Goal: Transaction & Acquisition: Download file/media

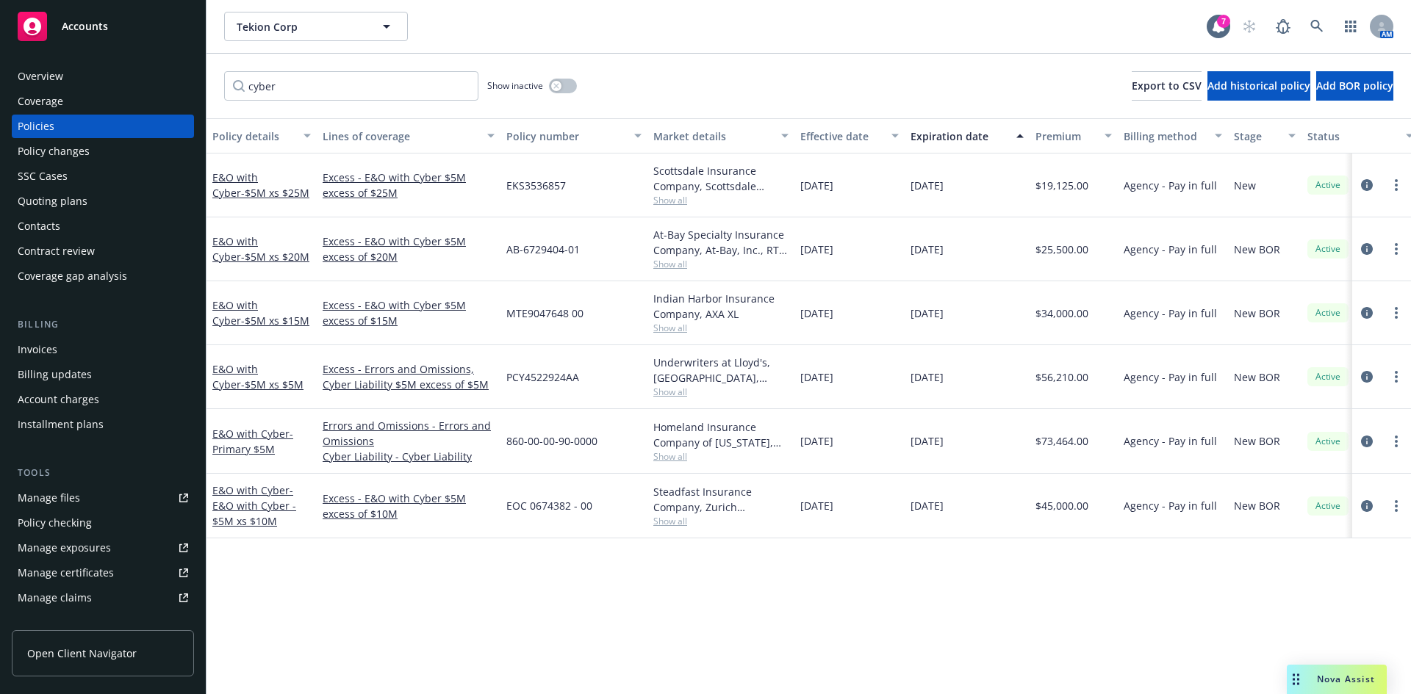
click at [55, 500] on div "Manage files" at bounding box center [49, 498] width 62 height 24
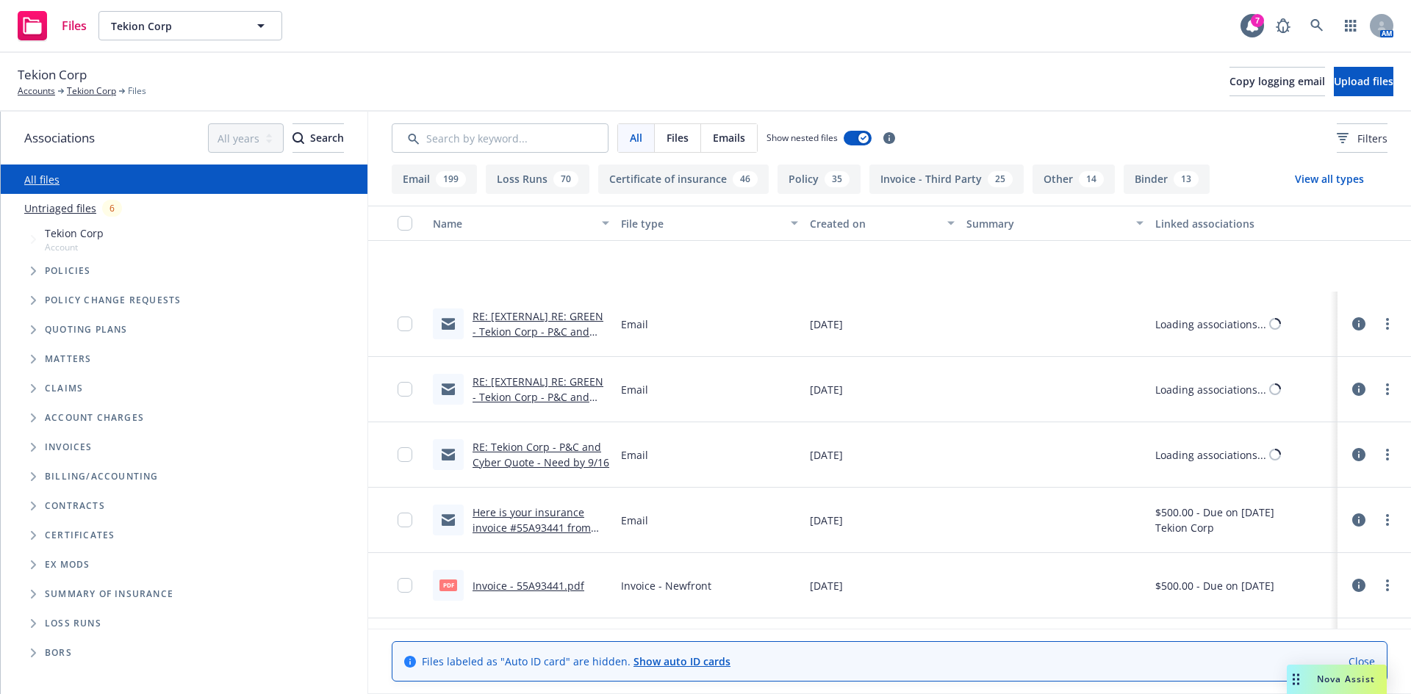
scroll to position [1543, 0]
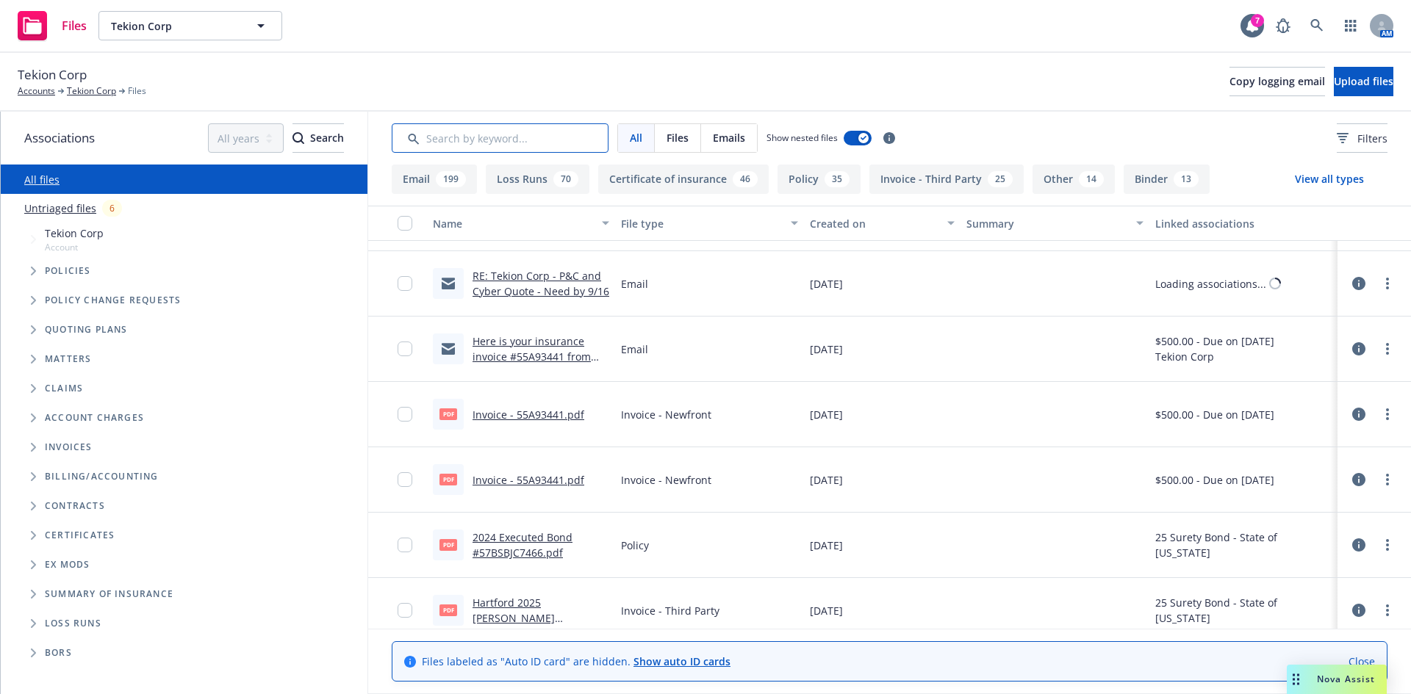
click at [469, 144] on input "Search by keyword..." at bounding box center [500, 137] width 217 height 29
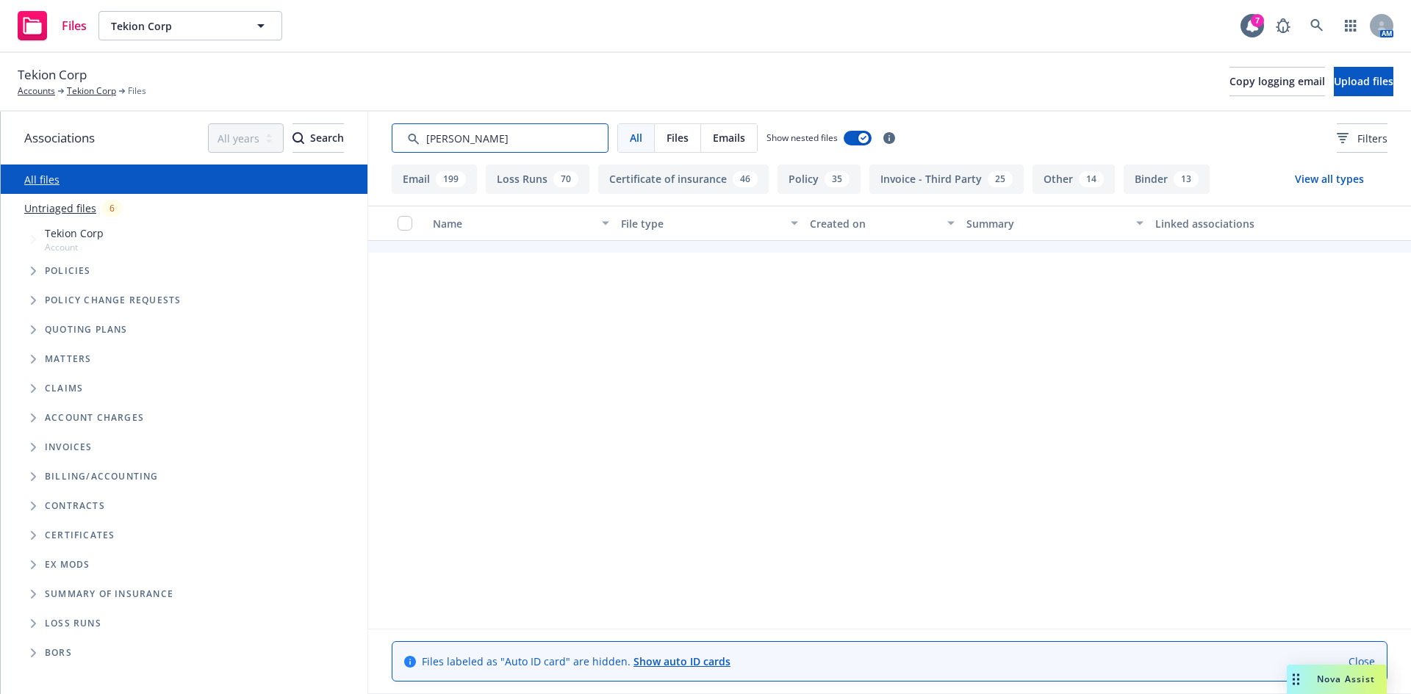
type input "summary"
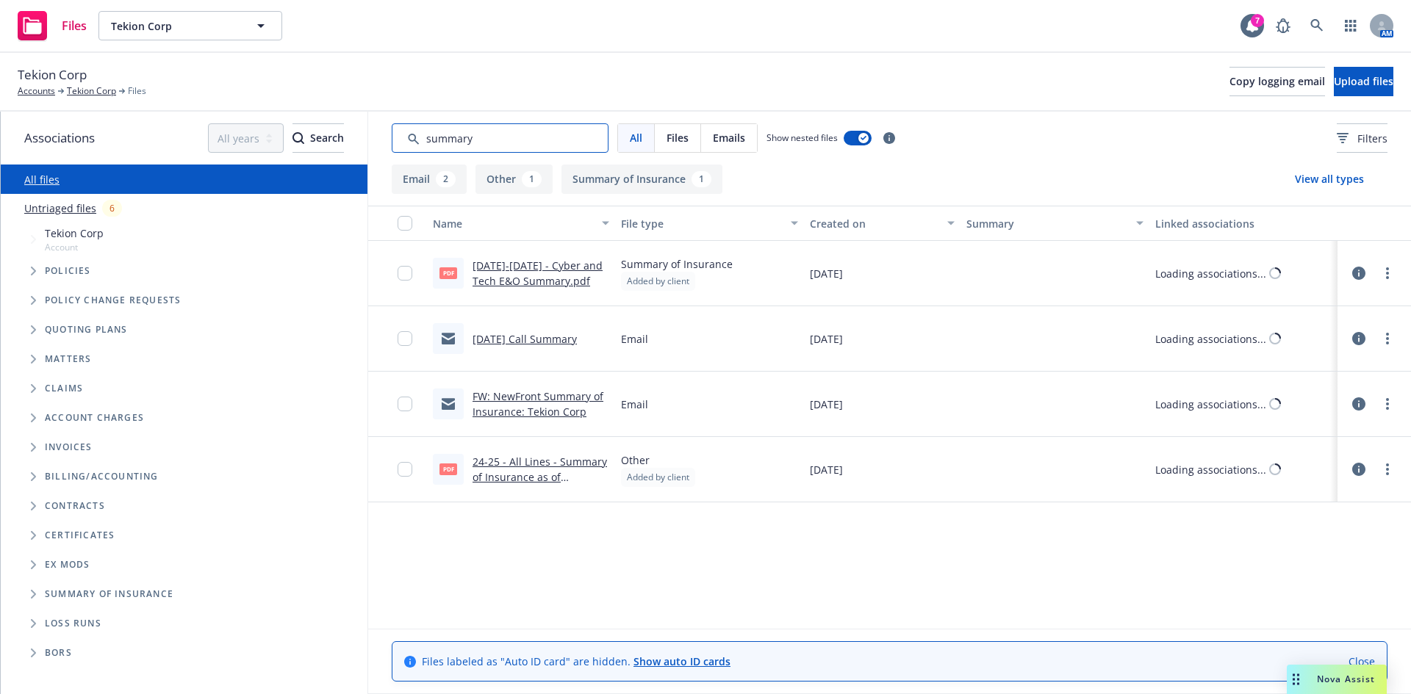
scroll to position [0, 0]
drag, startPoint x: 489, startPoint y: 144, endPoint x: 388, endPoint y: 143, distance: 101.4
click at [388, 143] on div "All Files Emails Show nested files Filters" at bounding box center [889, 138] width 1043 height 53
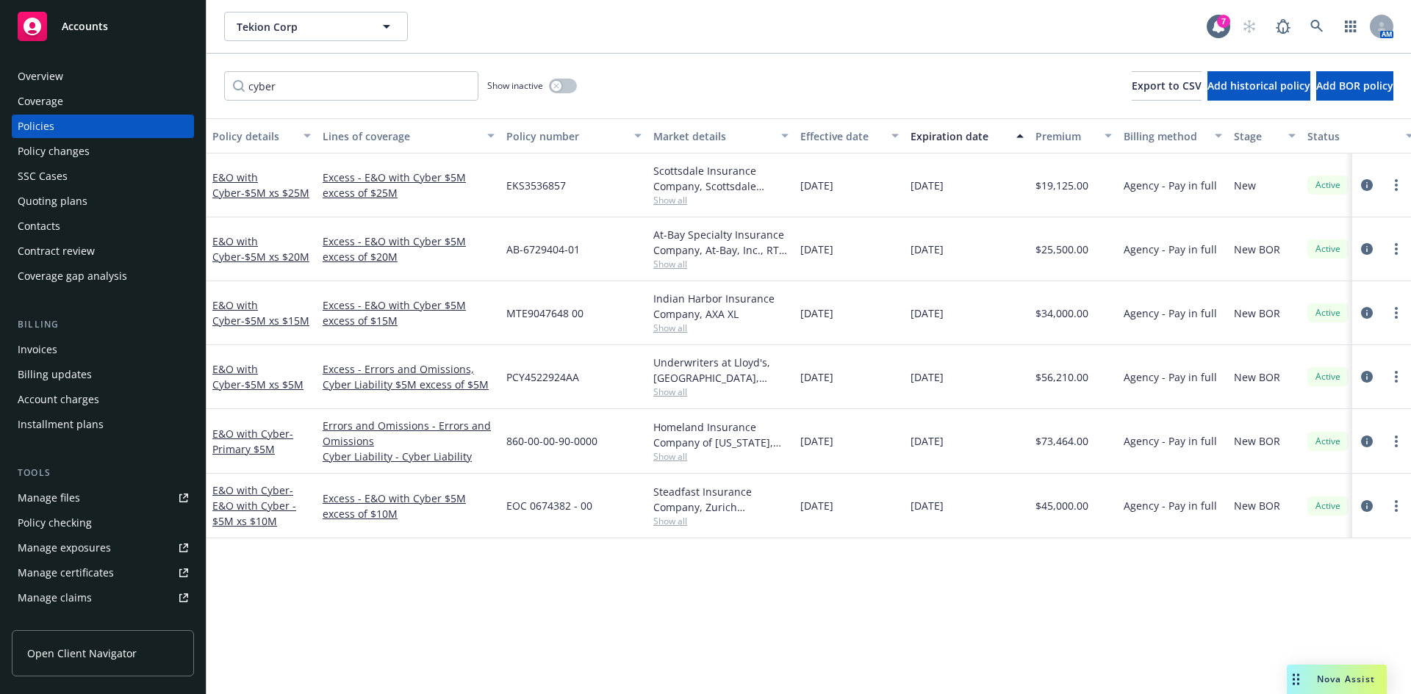
click at [51, 503] on div "Manage files" at bounding box center [49, 498] width 62 height 24
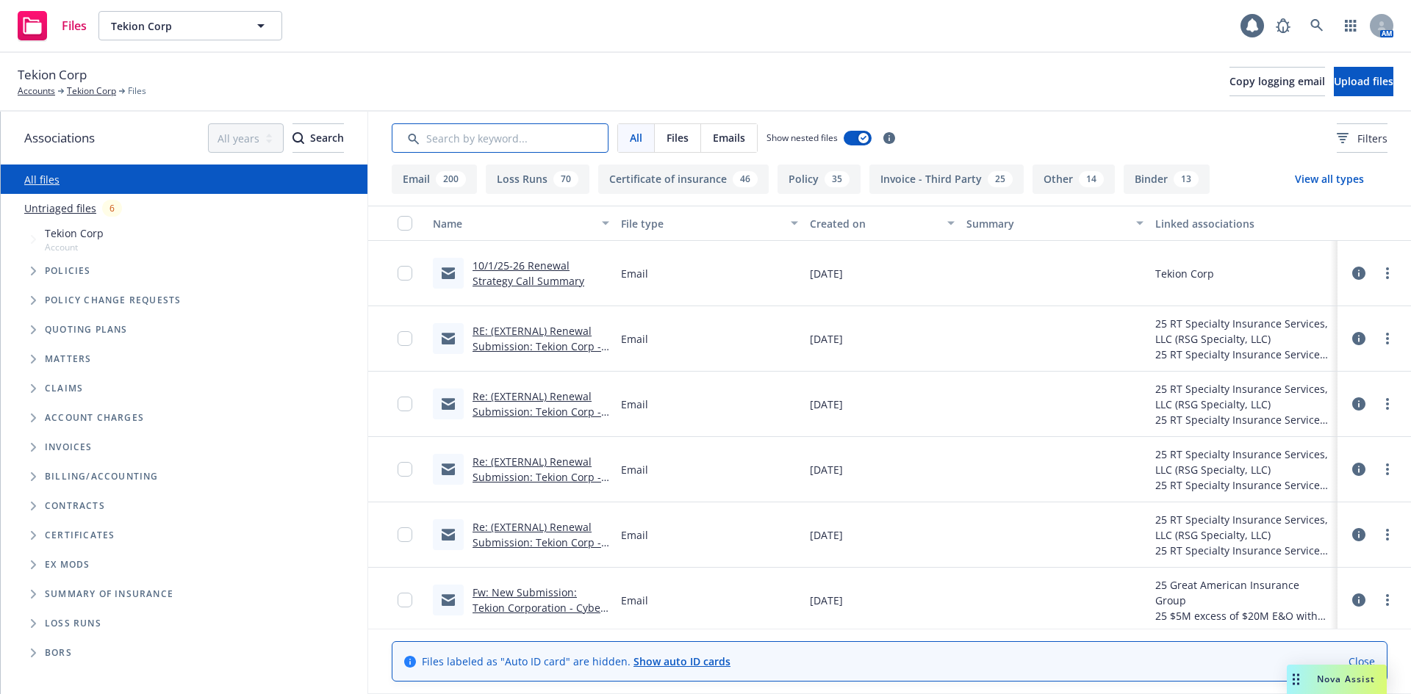
click at [475, 141] on input "Search by keyword..." at bounding box center [500, 137] width 217 height 29
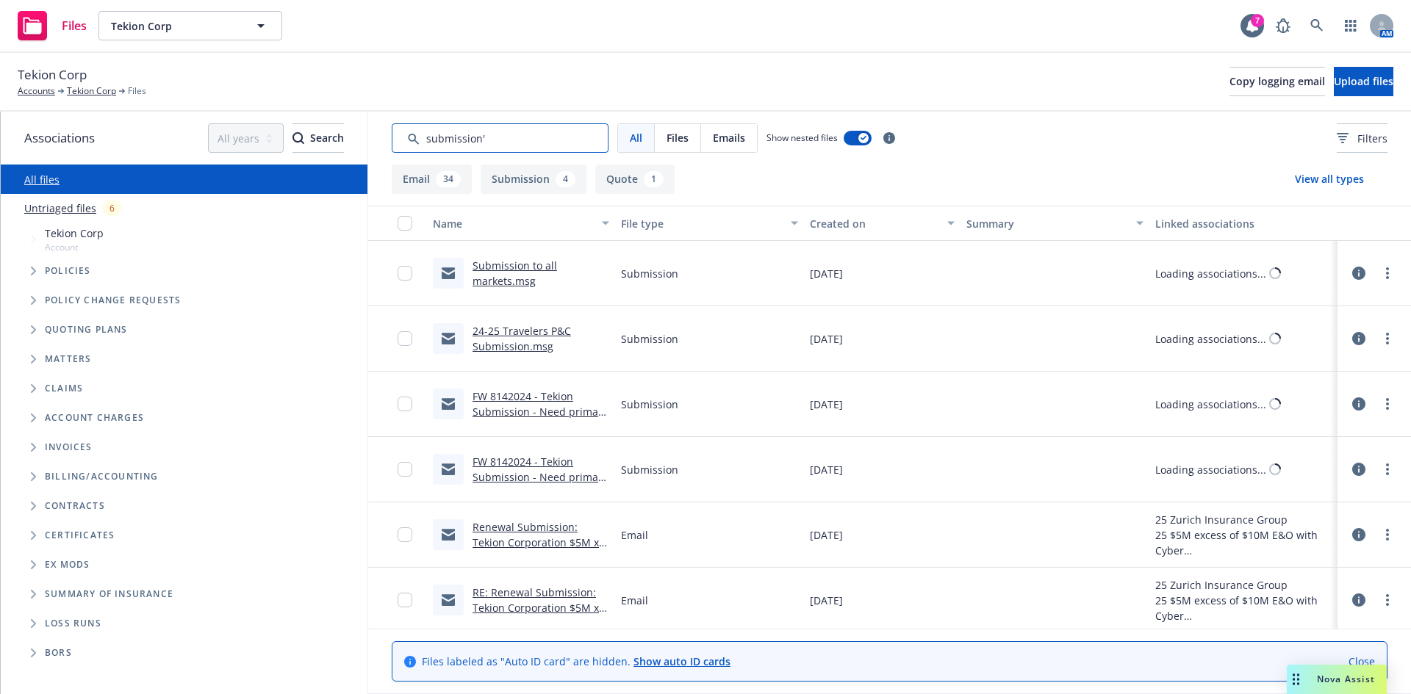
click at [558, 139] on input "Search by keyword..." at bounding box center [500, 137] width 217 height 29
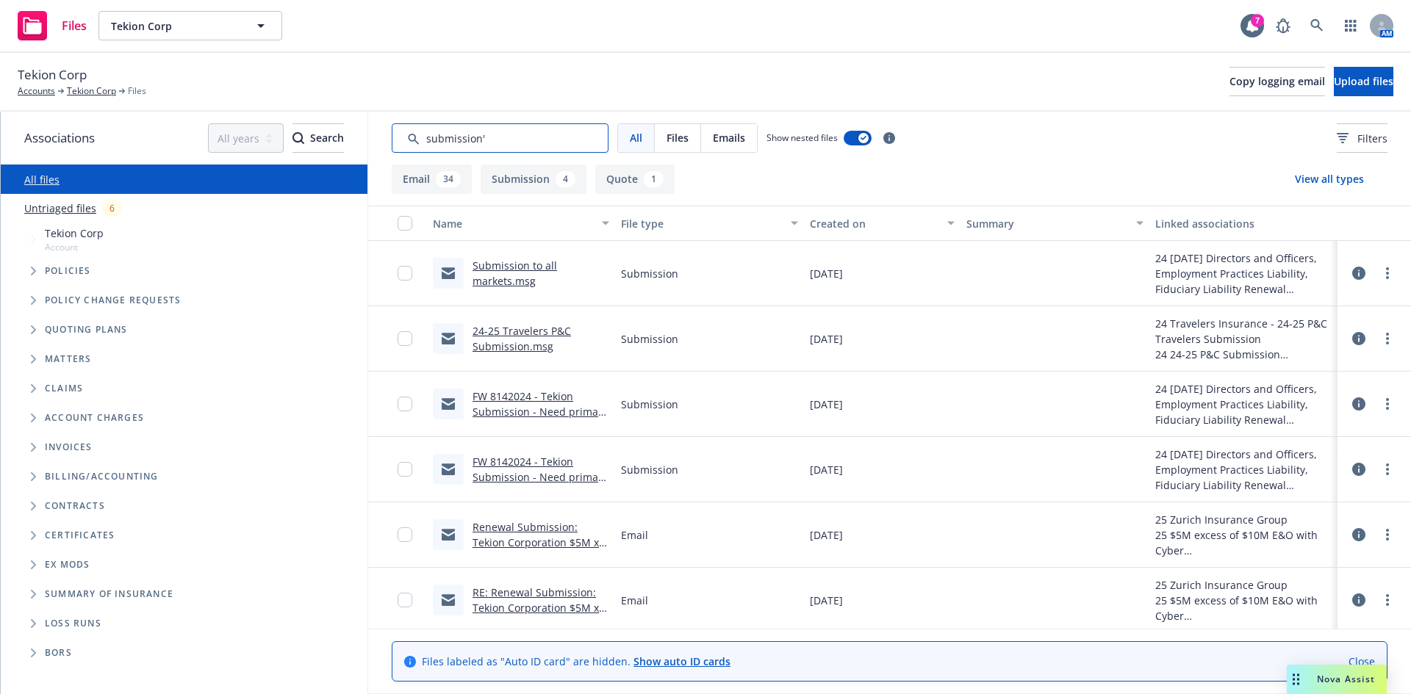
type input "submission"
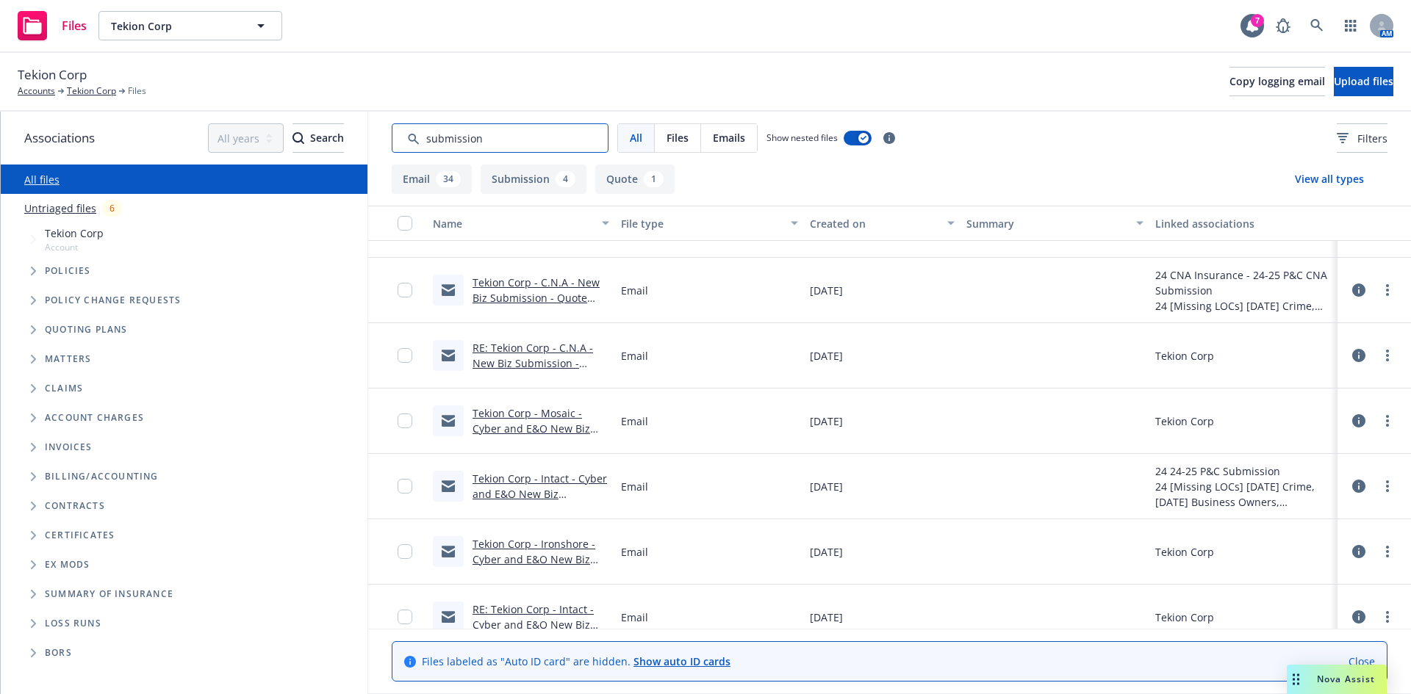
scroll to position [1625, 0]
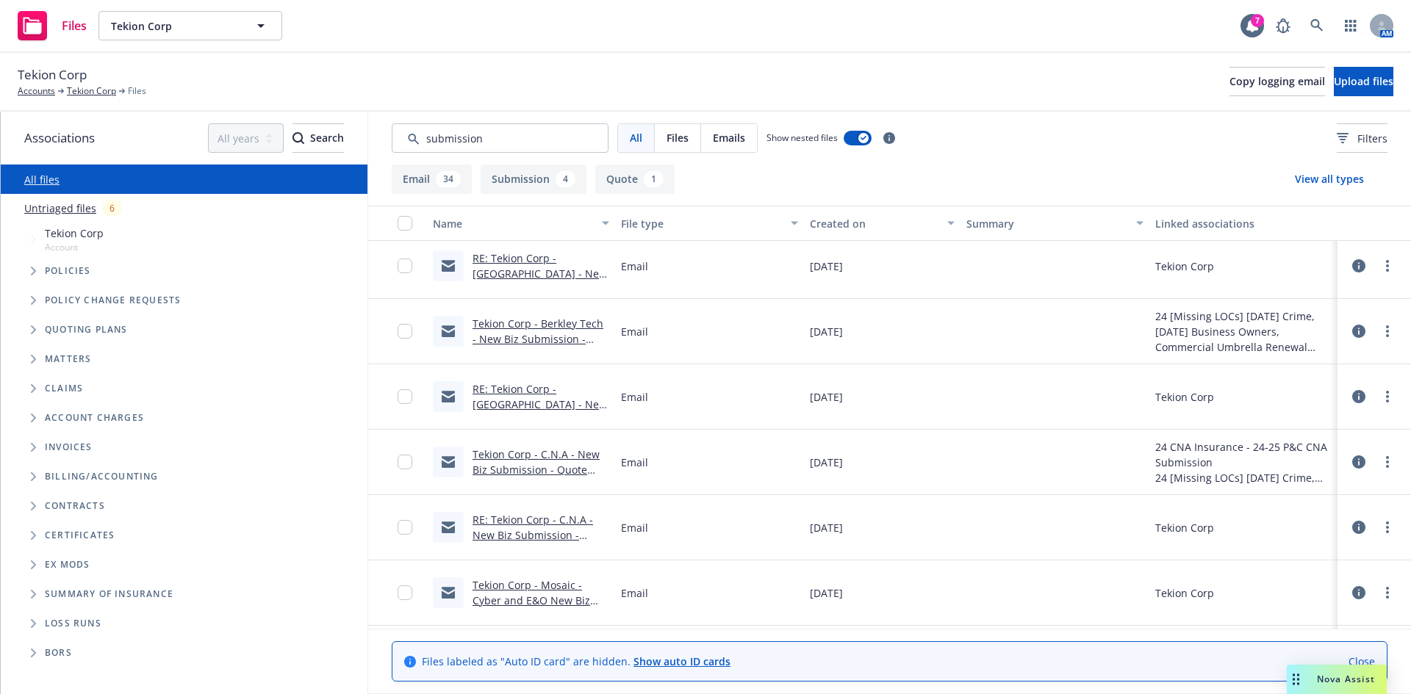
click at [557, 330] on link "Tekion Corp - Berkley Tech - New Biz Submission - Quote needed for 8/1/24-10/1/…" at bounding box center [538, 347] width 131 height 60
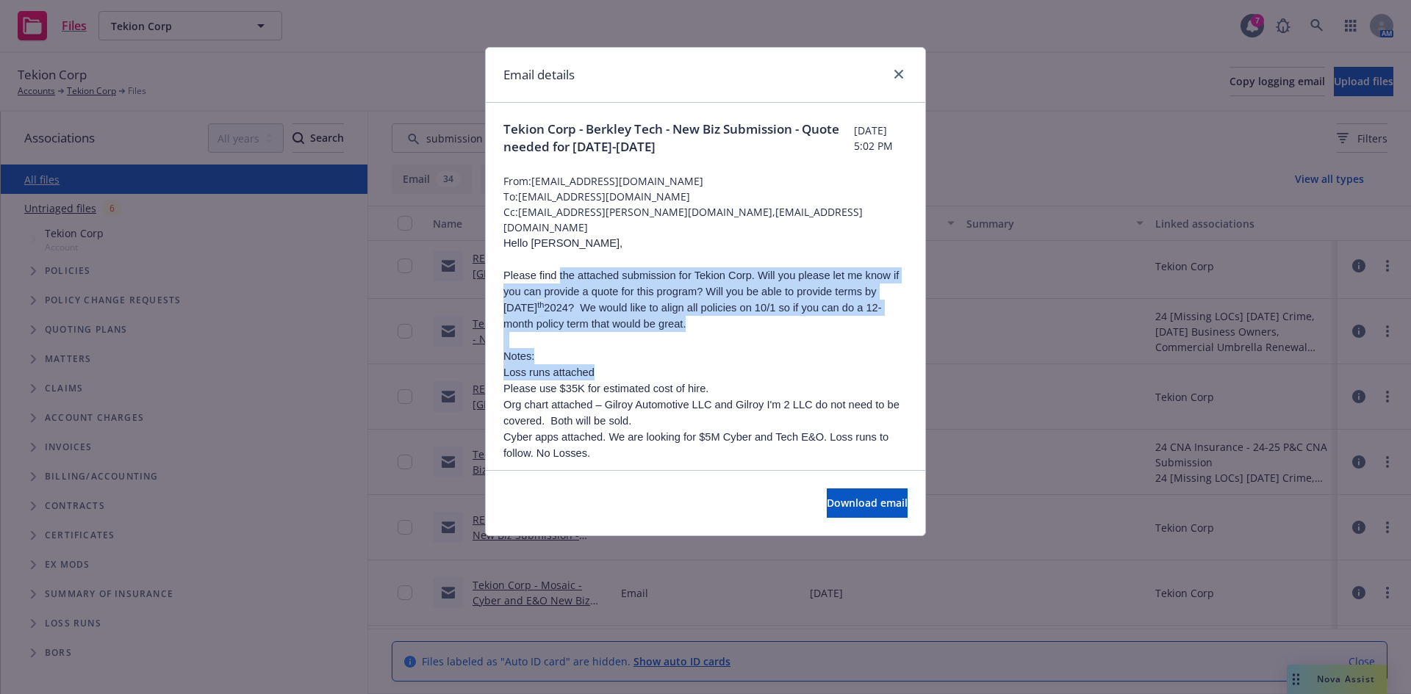
drag, startPoint x: 559, startPoint y: 285, endPoint x: 664, endPoint y: 381, distance: 141.5
click at [662, 381] on div "Hello Michele, Please find the attached submission for Tekion Corp. Will you pl…" at bounding box center [705, 505] width 404 height 541
click at [664, 381] on li "Please use $35K for estimated cost of hire." at bounding box center [705, 389] width 404 height 16
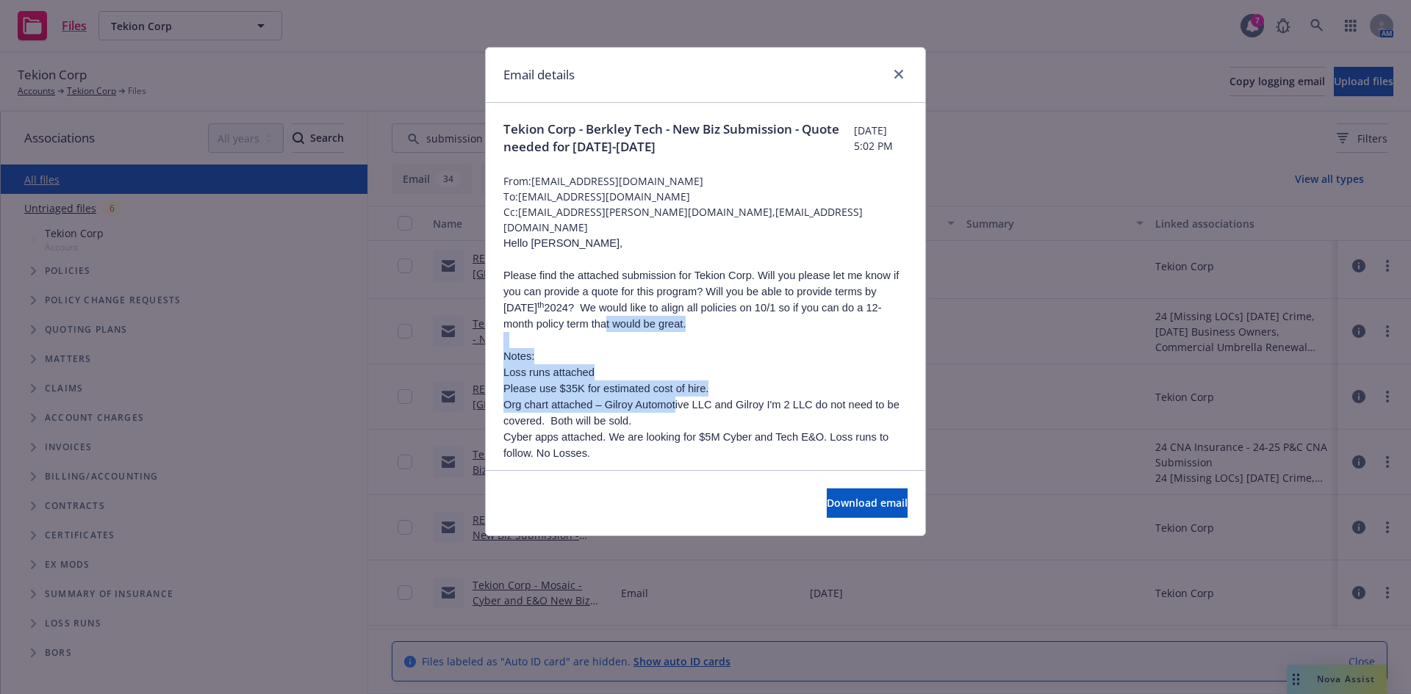
drag, startPoint x: 676, startPoint y: 401, endPoint x: 636, endPoint y: 319, distance: 91.4
click at [636, 319] on div "Hello Michele, Please find the attached submission for Tekion Corp. Will you pl…" at bounding box center [705, 505] width 404 height 541
click at [636, 319] on p "Please find the attached submission for Tekion Corp. Will you please let me kno…" at bounding box center [705, 299] width 404 height 65
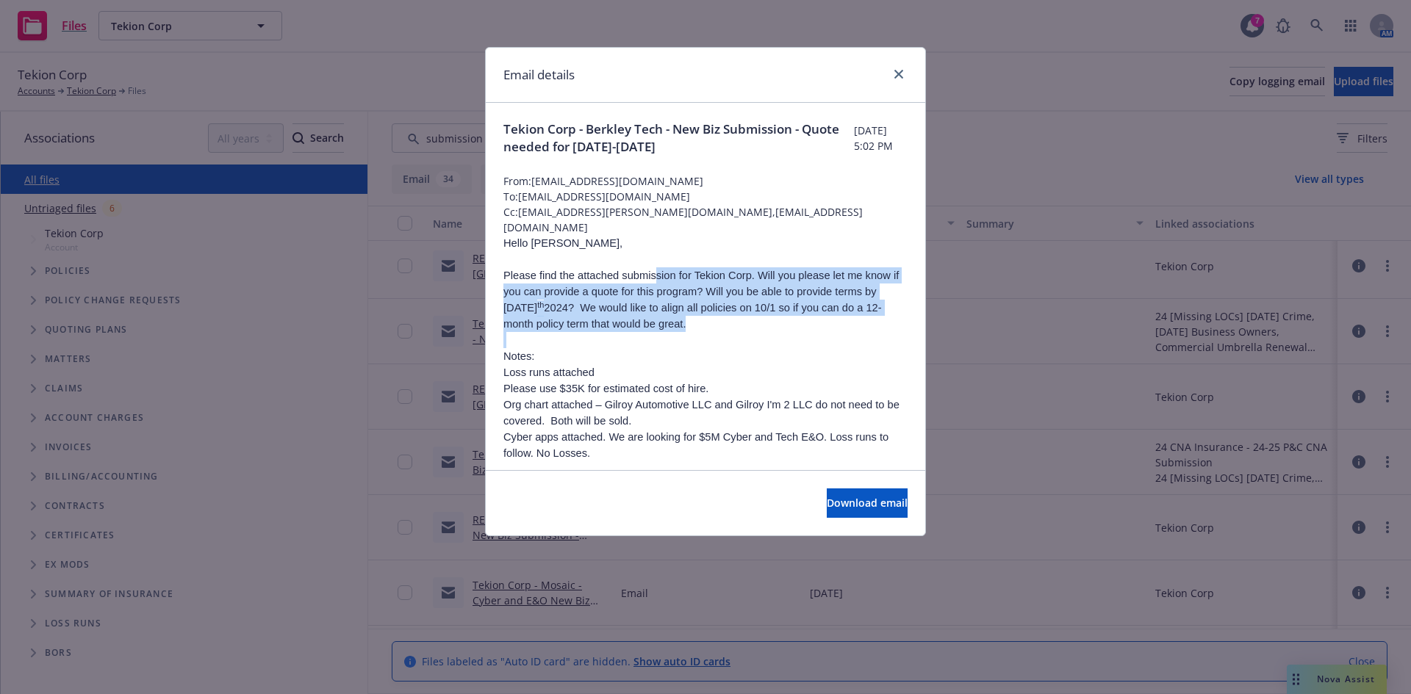
drag, startPoint x: 707, startPoint y: 309, endPoint x: 782, endPoint y: 344, distance: 82.8
click at [782, 344] on div "Hello Michele, Please find the attached submission for Tekion Corp. Will you pl…" at bounding box center [705, 505] width 404 height 541
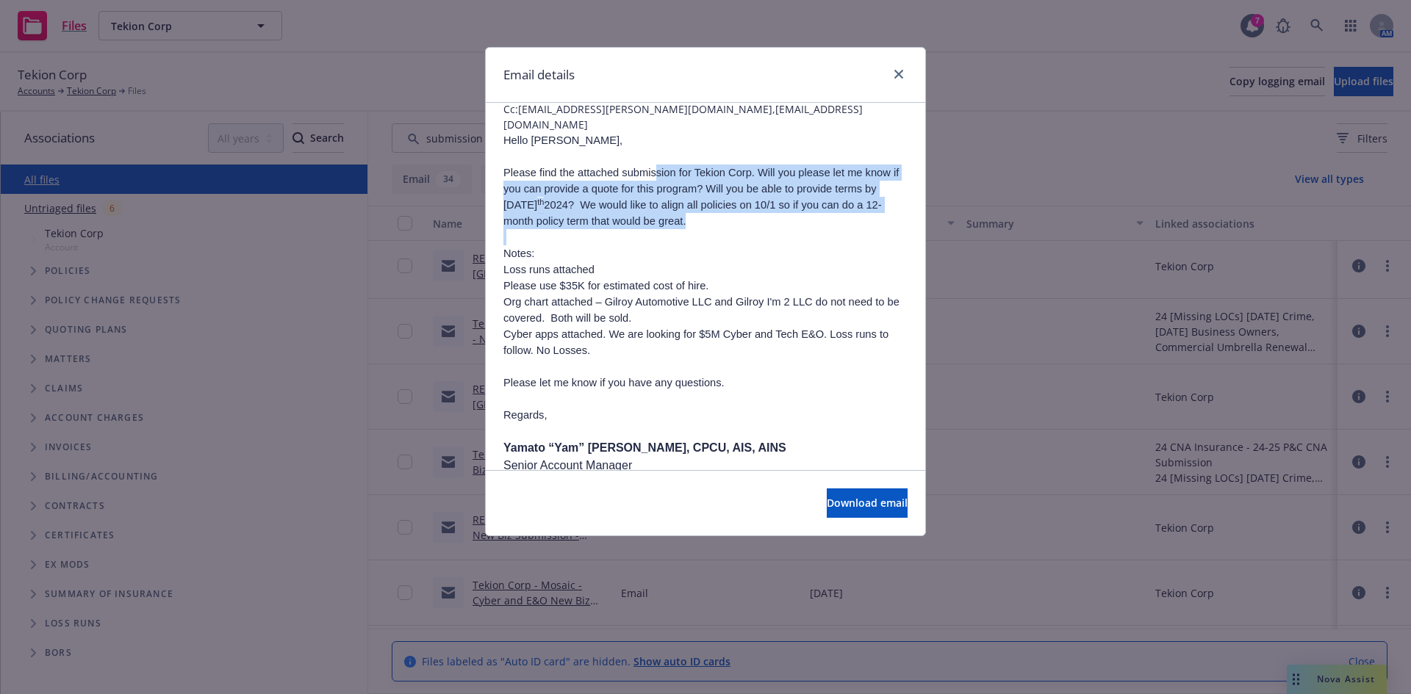
scroll to position [97, 0]
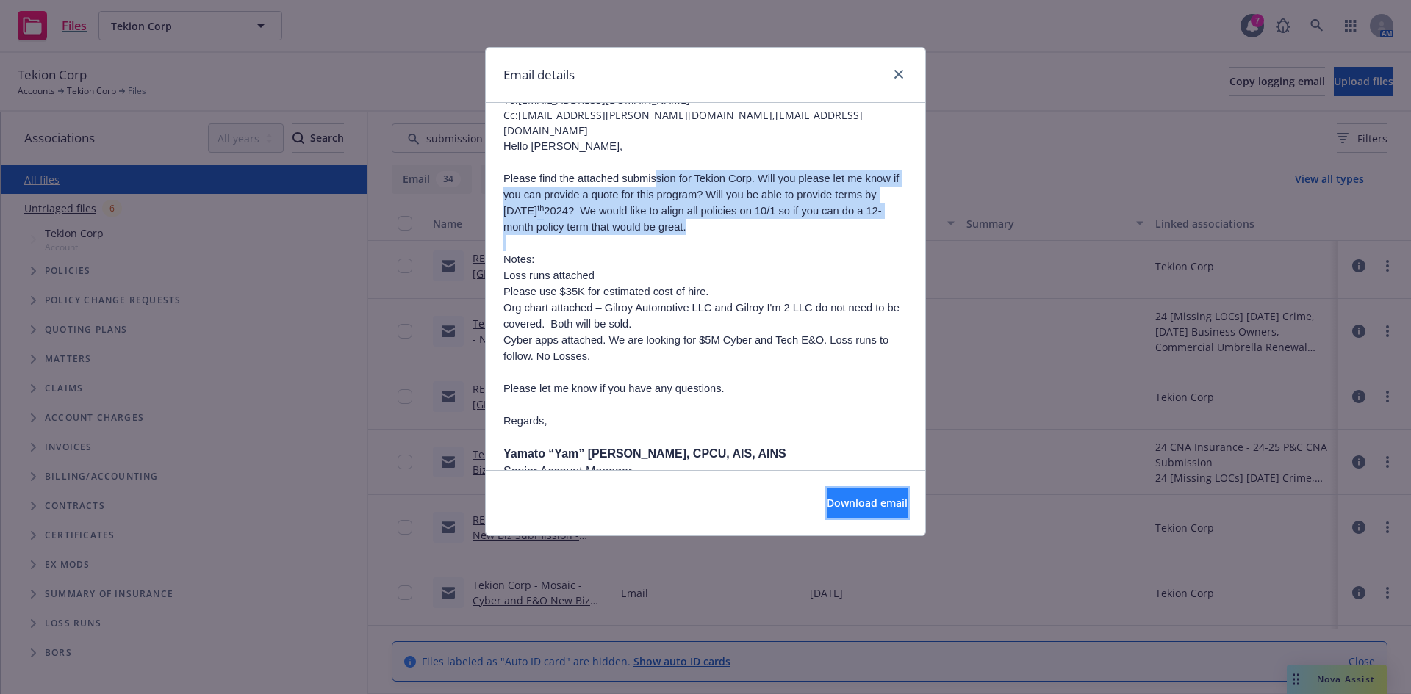
click at [833, 498] on span "Download email" at bounding box center [867, 503] width 81 height 14
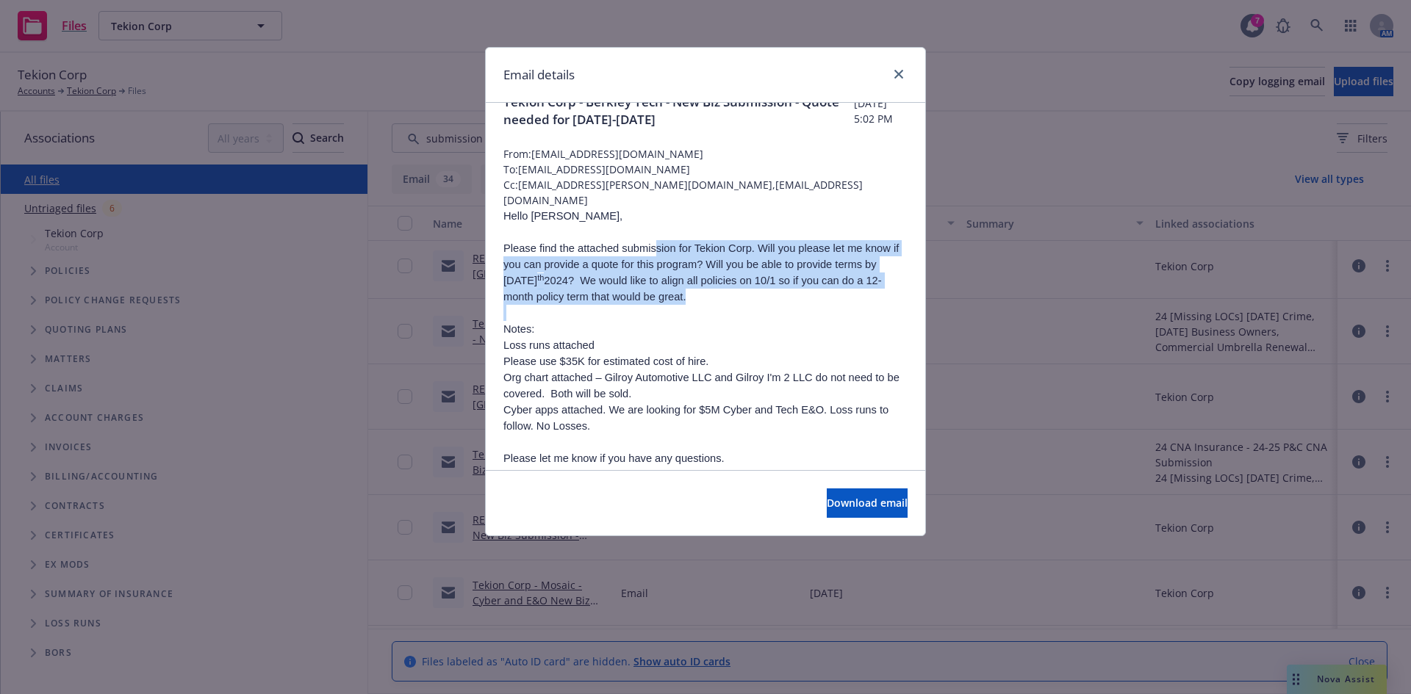
scroll to position [0, 0]
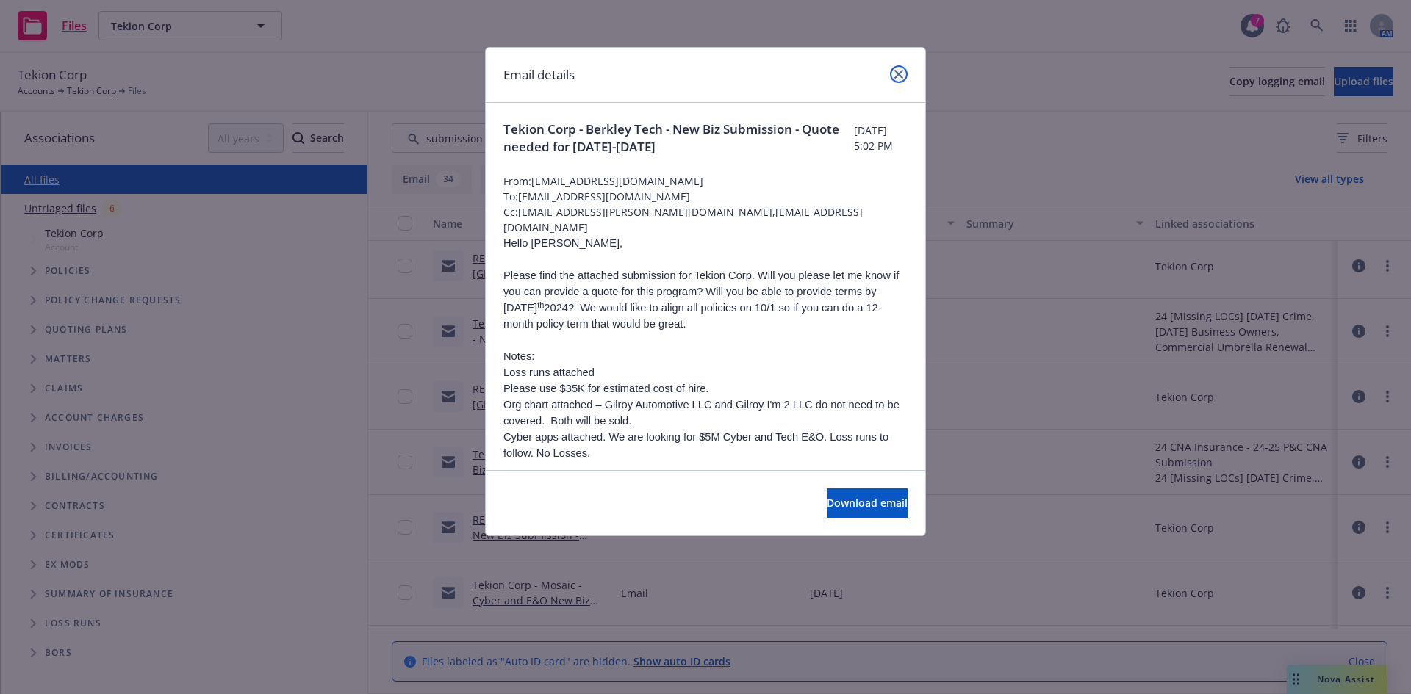
click at [897, 74] on icon "close" at bounding box center [898, 74] width 9 height 9
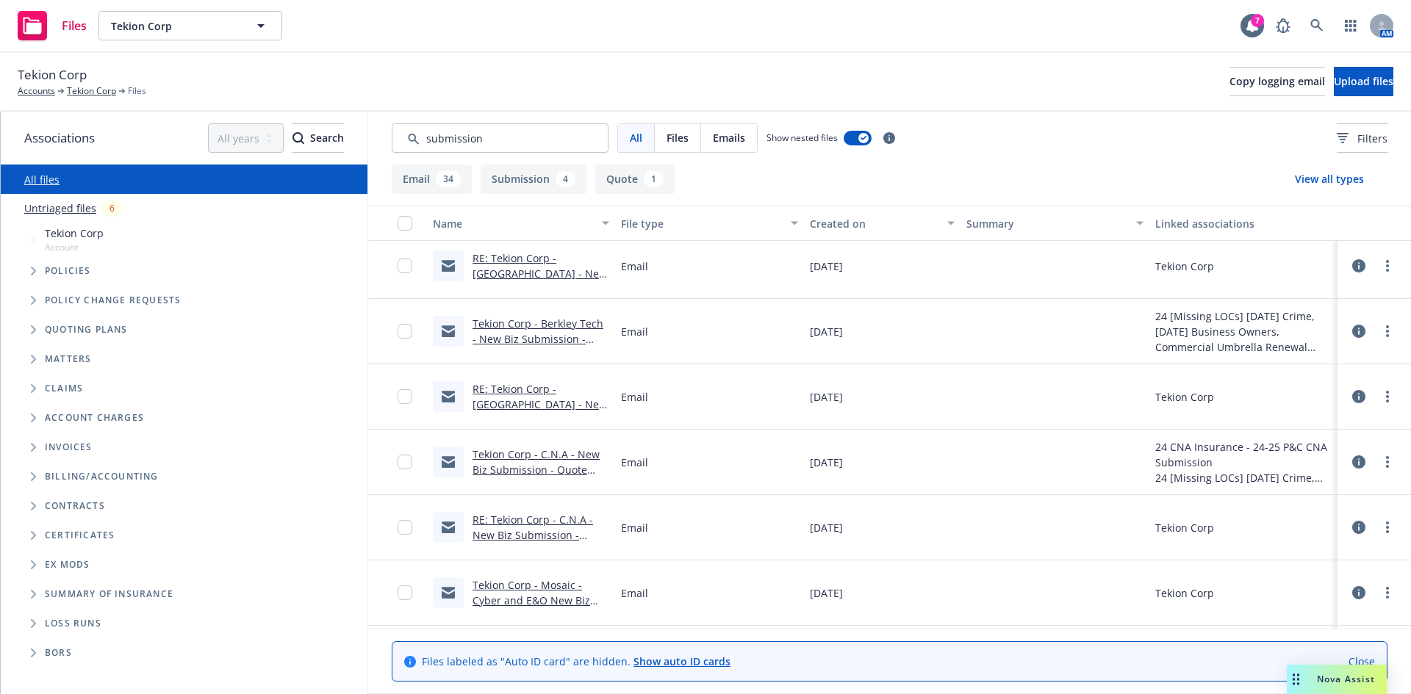
click at [545, 332] on link "Tekion Corp - Berkley Tech - New Biz Submission - Quote needed for 8/1/24-10/1/…" at bounding box center [538, 347] width 131 height 60
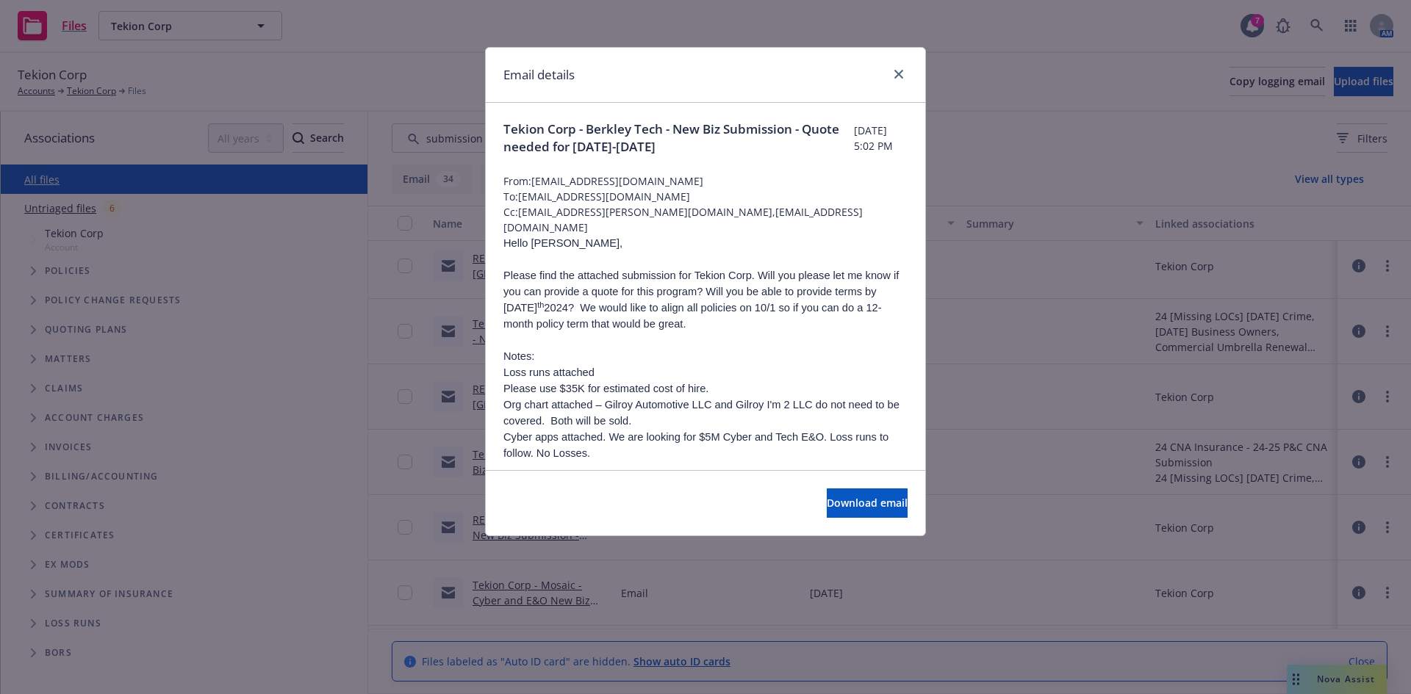
click at [908, 68] on div "Email details" at bounding box center [705, 75] width 439 height 55
drag, startPoint x: 899, startPoint y: 70, endPoint x: 1226, endPoint y: 55, distance: 327.3
click at [905, 70] on link "close" at bounding box center [899, 74] width 18 height 18
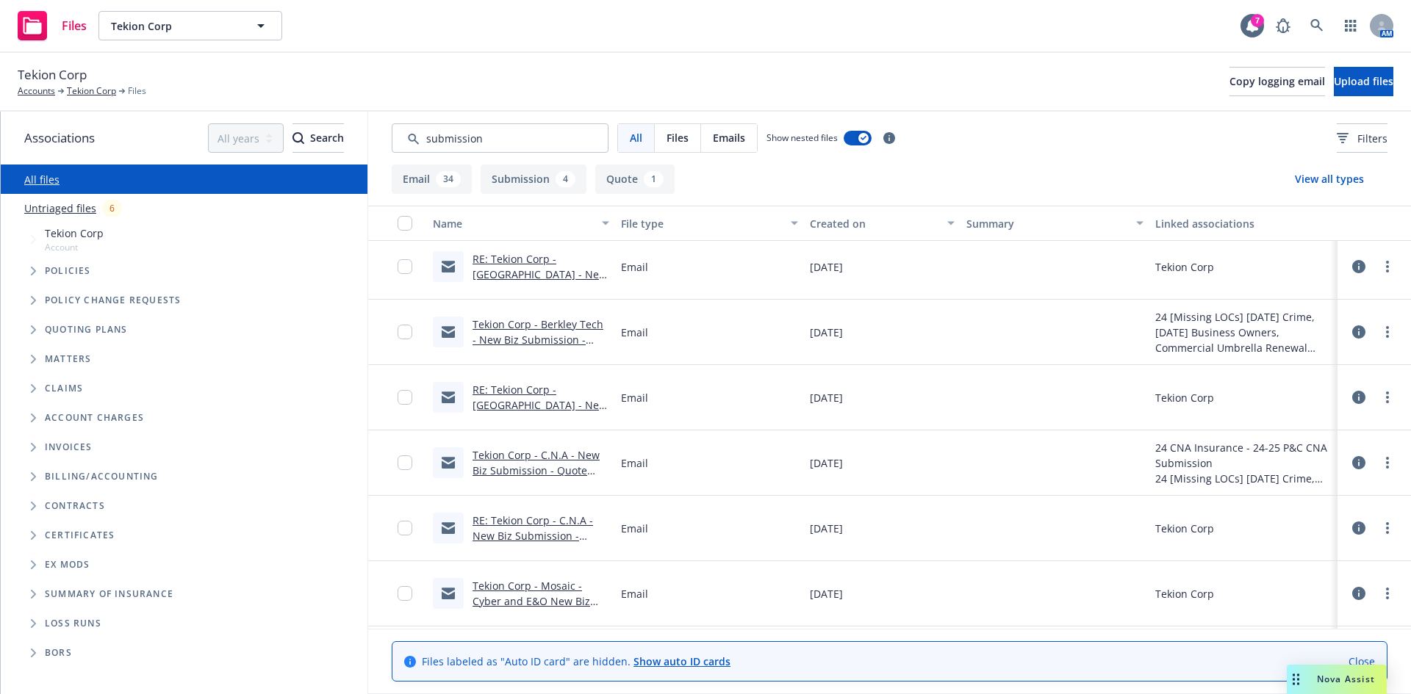
scroll to position [1454, 0]
